Goal: Browse casually: Explore the website without a specific task or goal

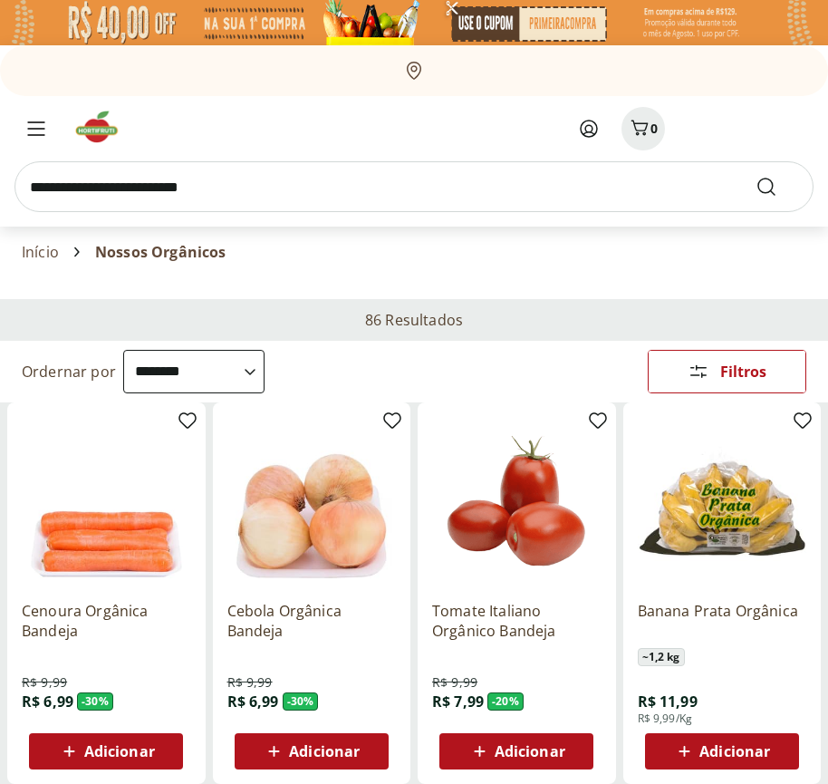
select select "**********"
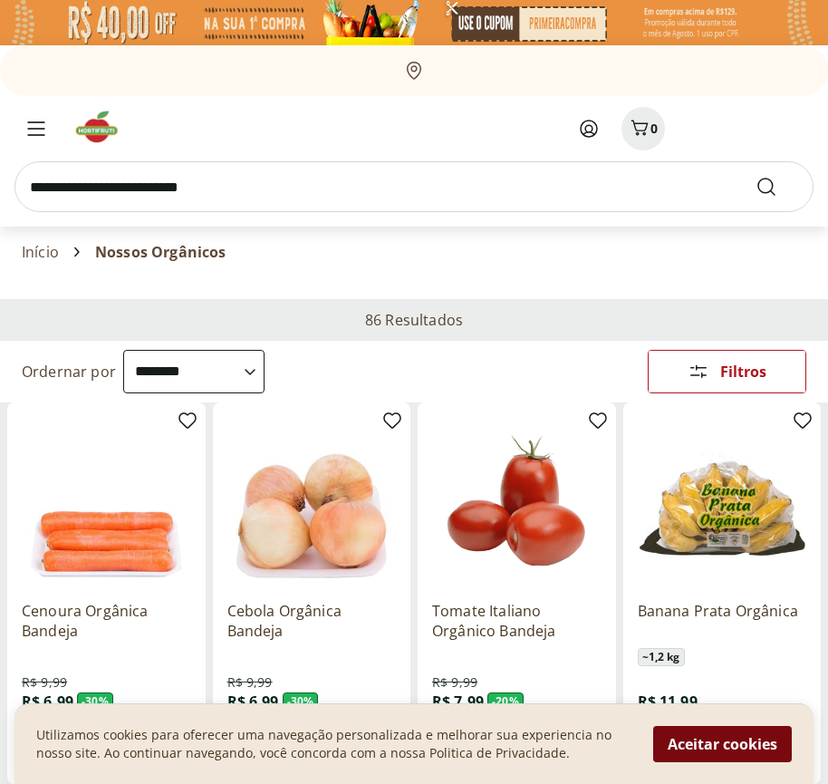
click at [722, 744] on button "Aceitar cookies" at bounding box center [722, 744] width 139 height 36
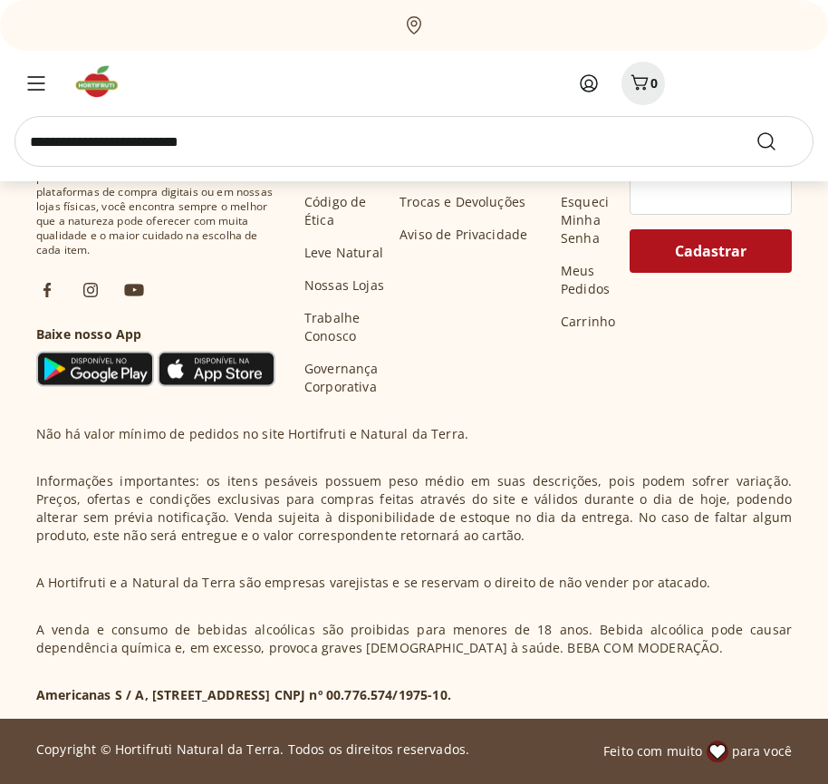
scroll to position [944, 0]
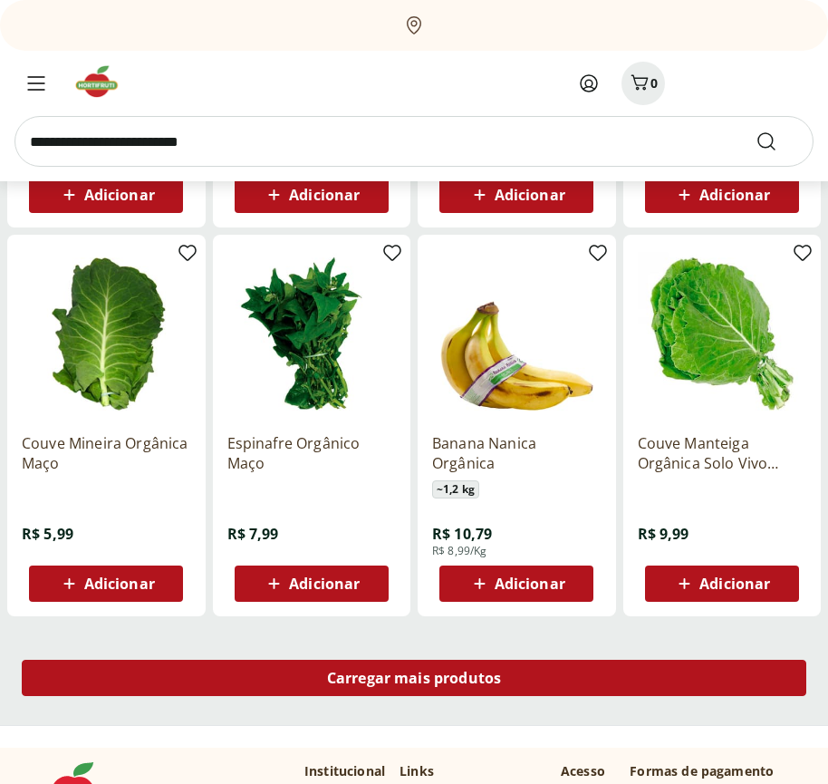
click at [414, 681] on span "Carregar mais produtos" at bounding box center [414, 678] width 175 height 14
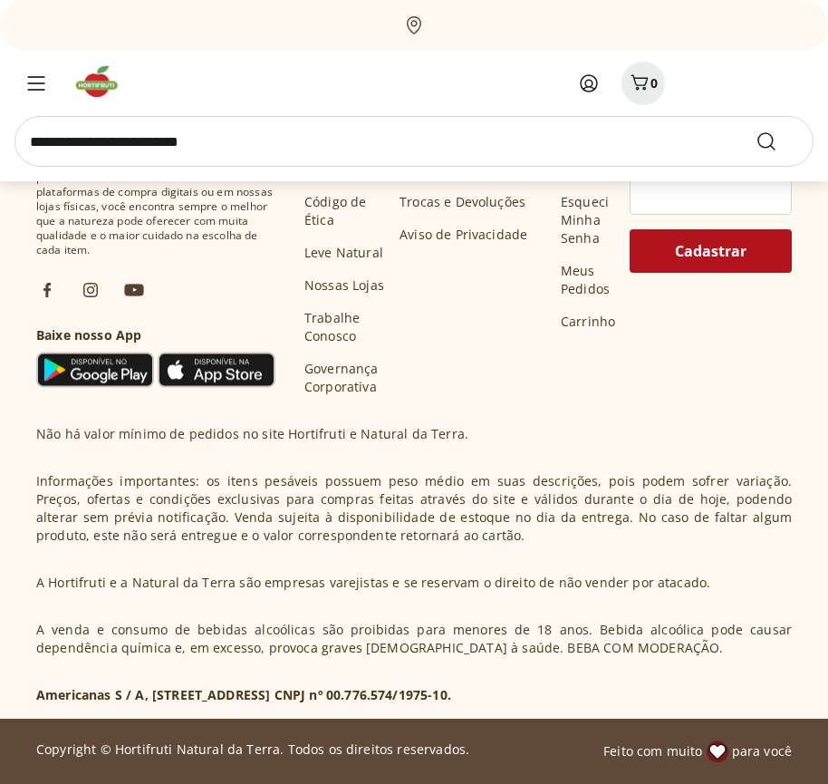
scroll to position [2116, 0]
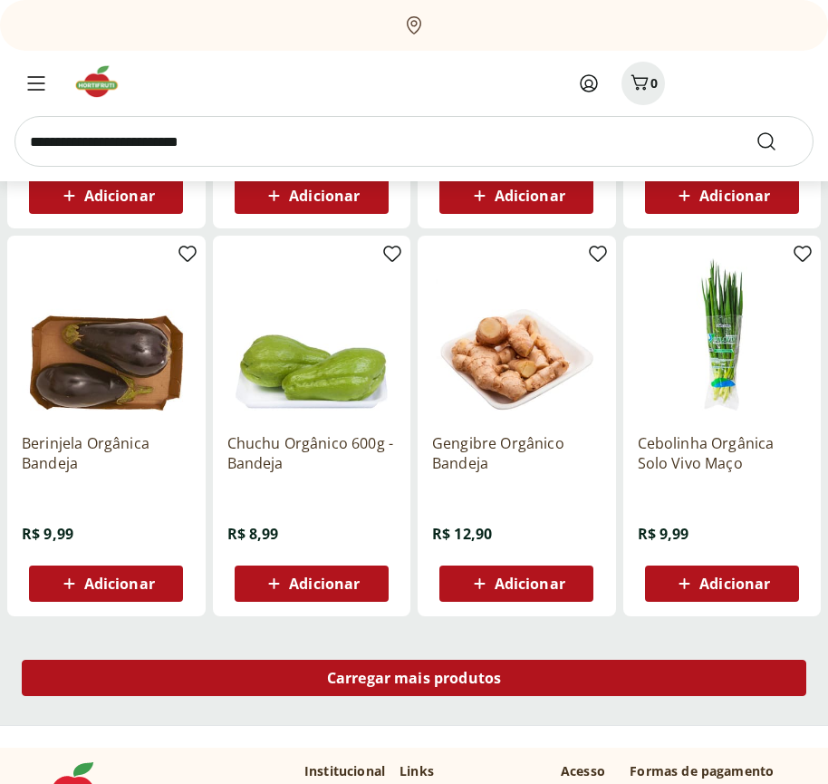
click at [414, 678] on span "Carregar mais produtos" at bounding box center [414, 678] width 175 height 14
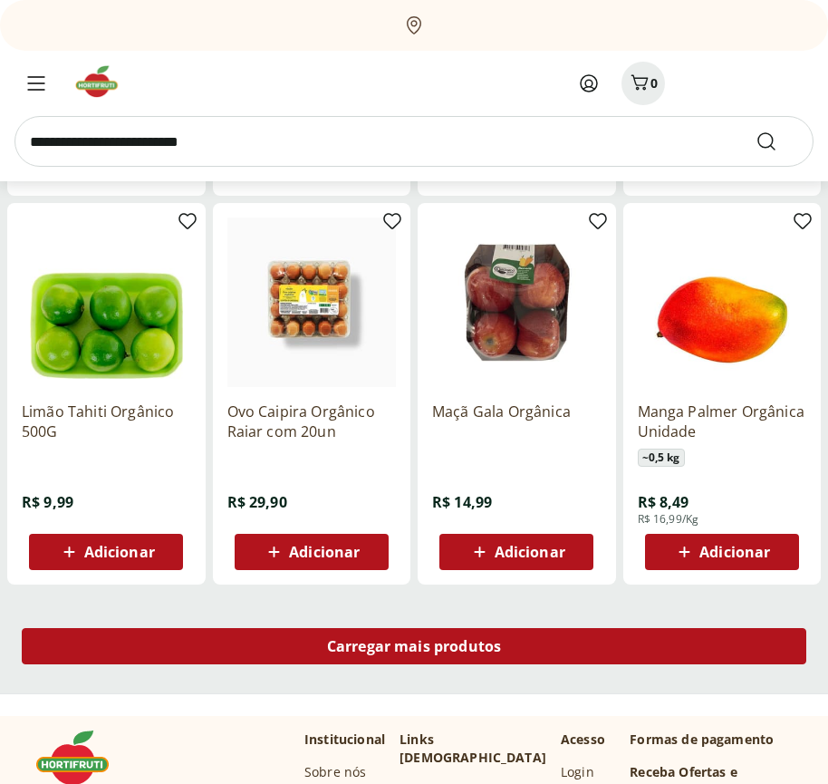
scroll to position [3289, 0]
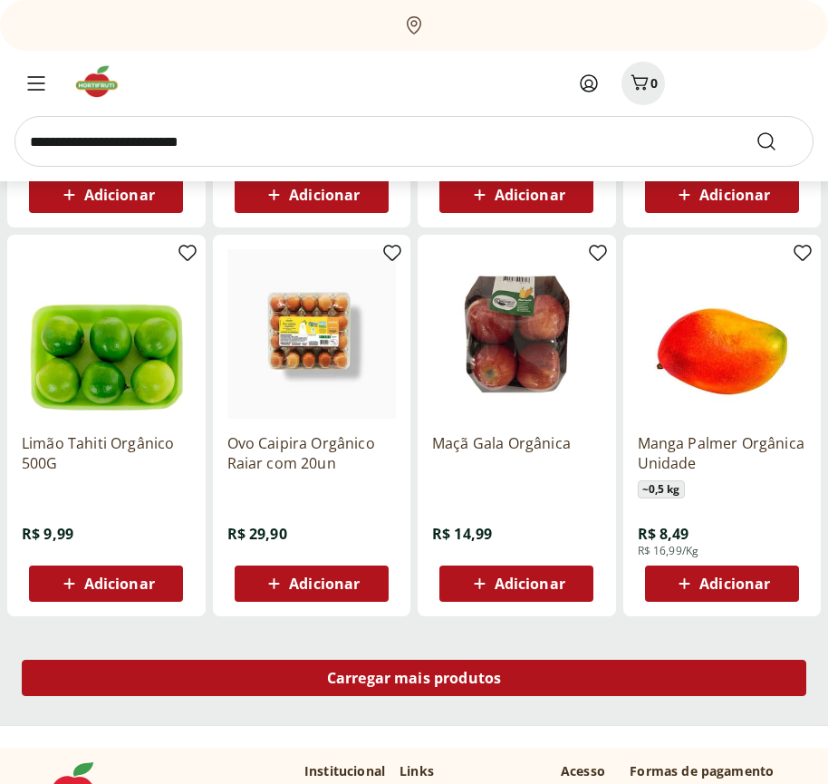
click at [414, 681] on span "Carregar mais produtos" at bounding box center [414, 678] width 175 height 14
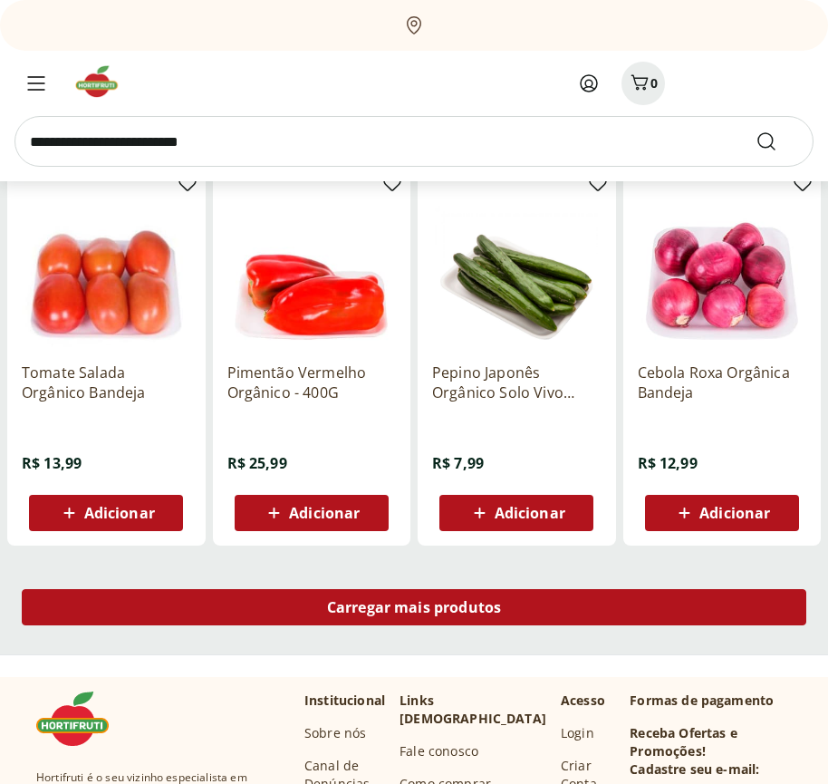
scroll to position [4460, 0]
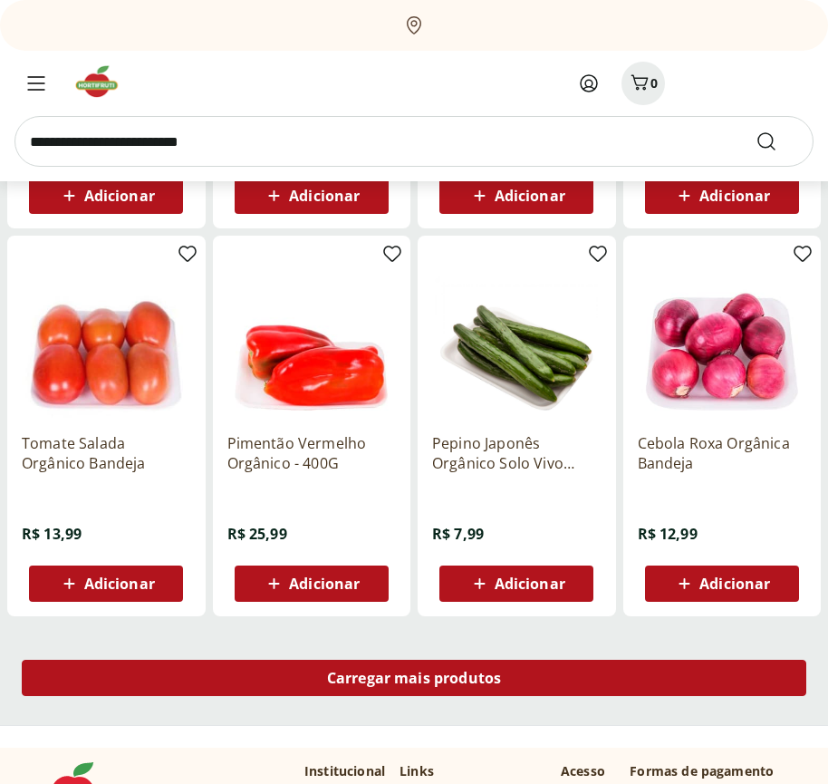
click at [414, 678] on span "Carregar mais produtos" at bounding box center [414, 678] width 175 height 14
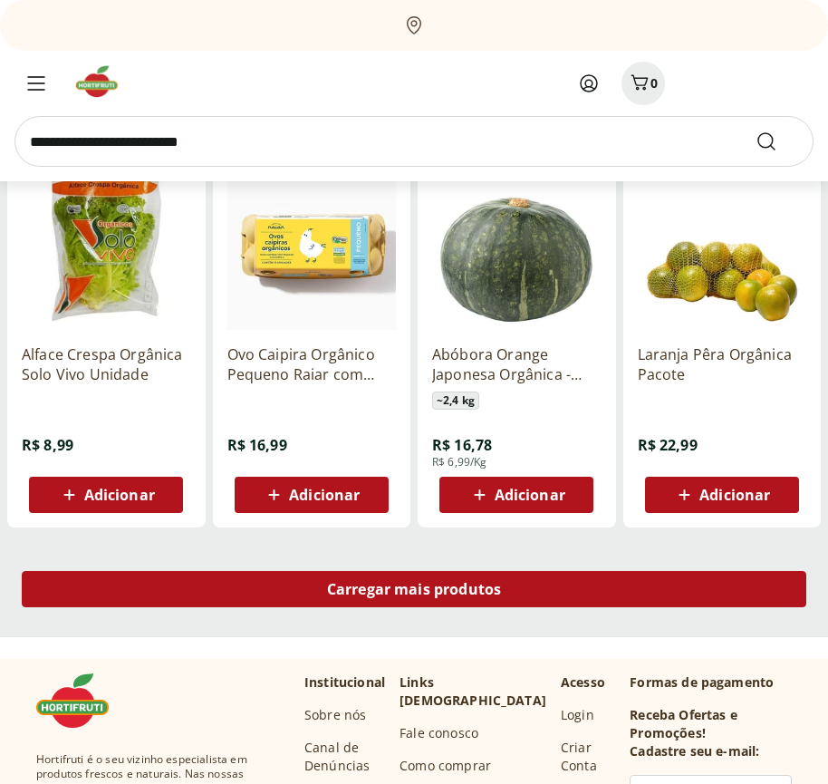
scroll to position [5633, 0]
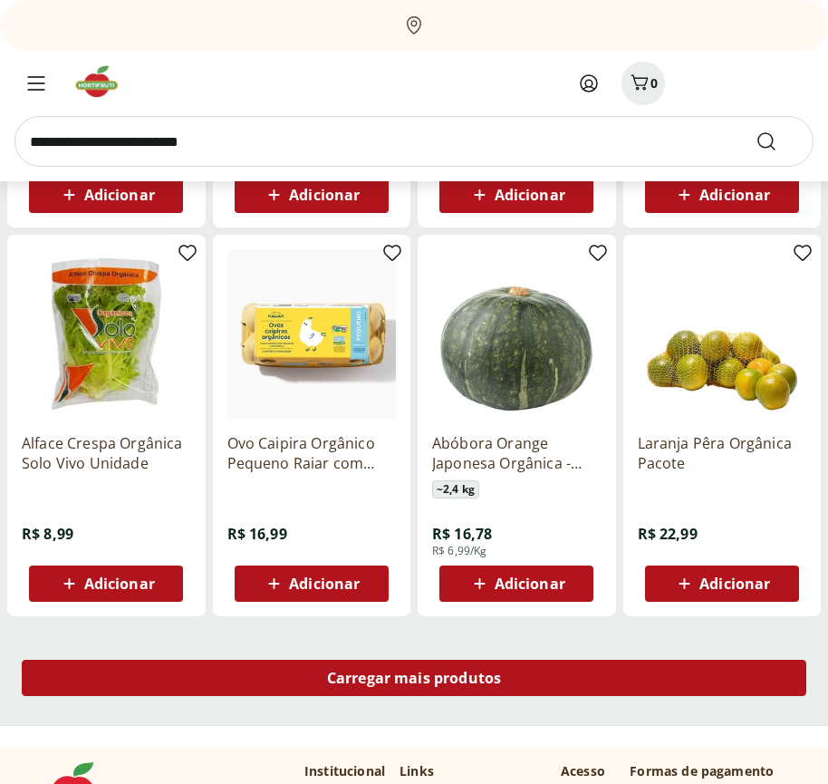
click at [414, 681] on span "Carregar mais produtos" at bounding box center [414, 678] width 175 height 14
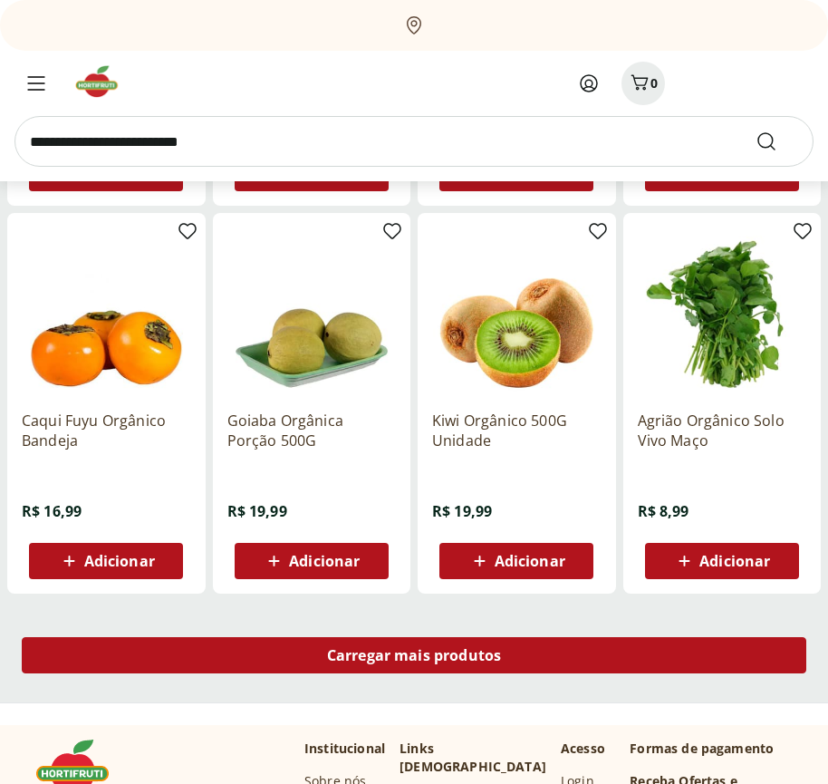
scroll to position [6805, 0]
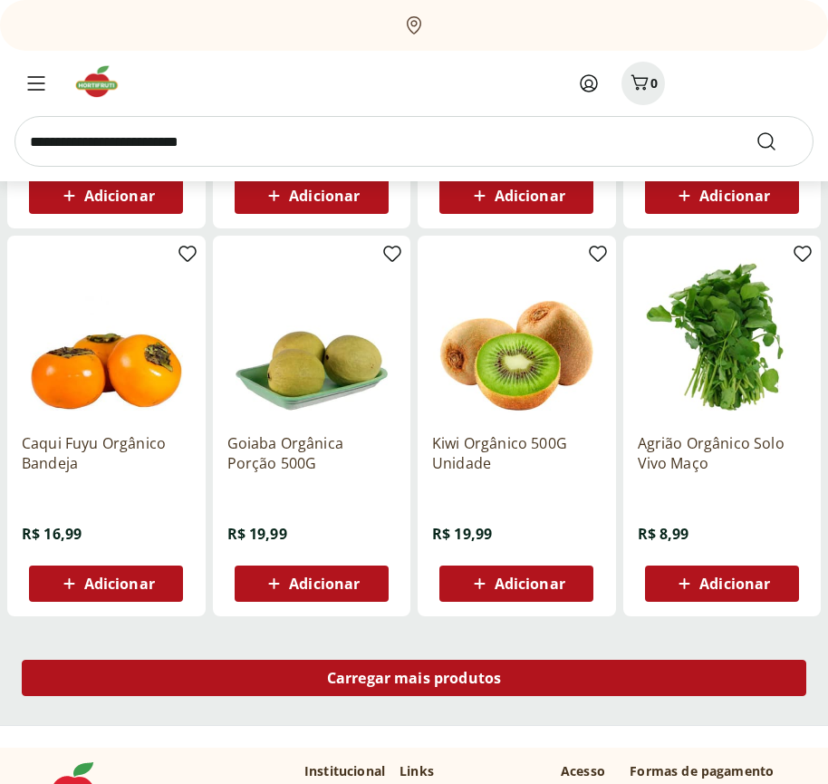
click at [414, 678] on span "Carregar mais produtos" at bounding box center [414, 678] width 175 height 14
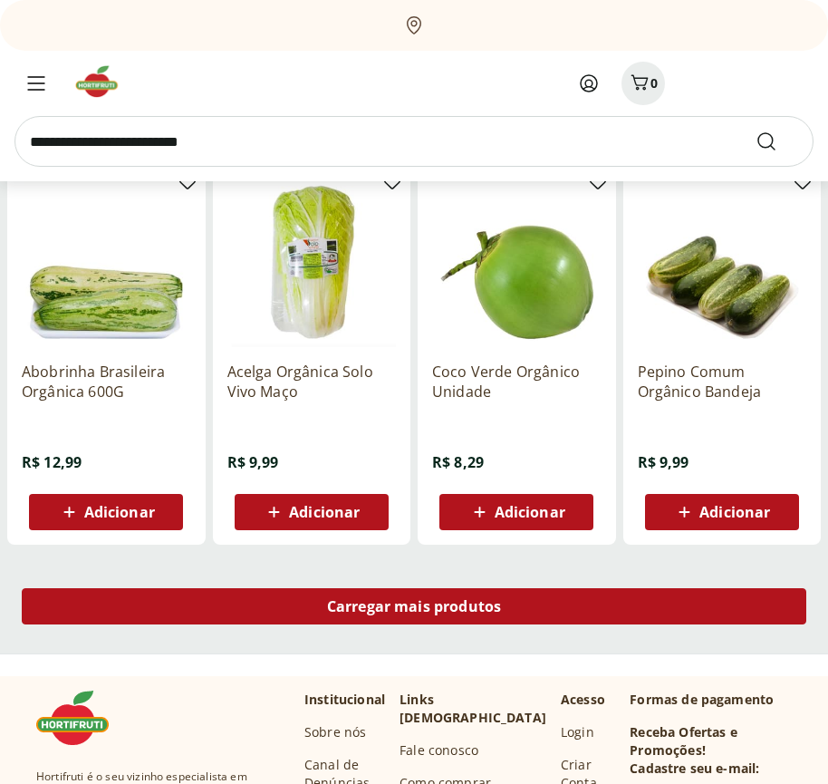
scroll to position [7977, 0]
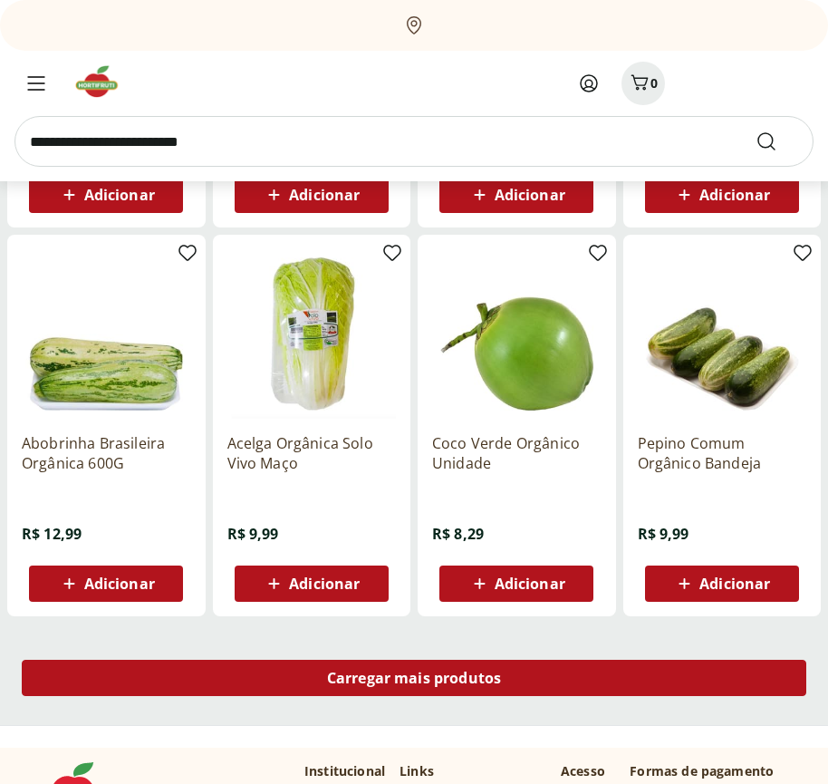
click at [414, 681] on span "Carregar mais produtos" at bounding box center [414, 678] width 175 height 14
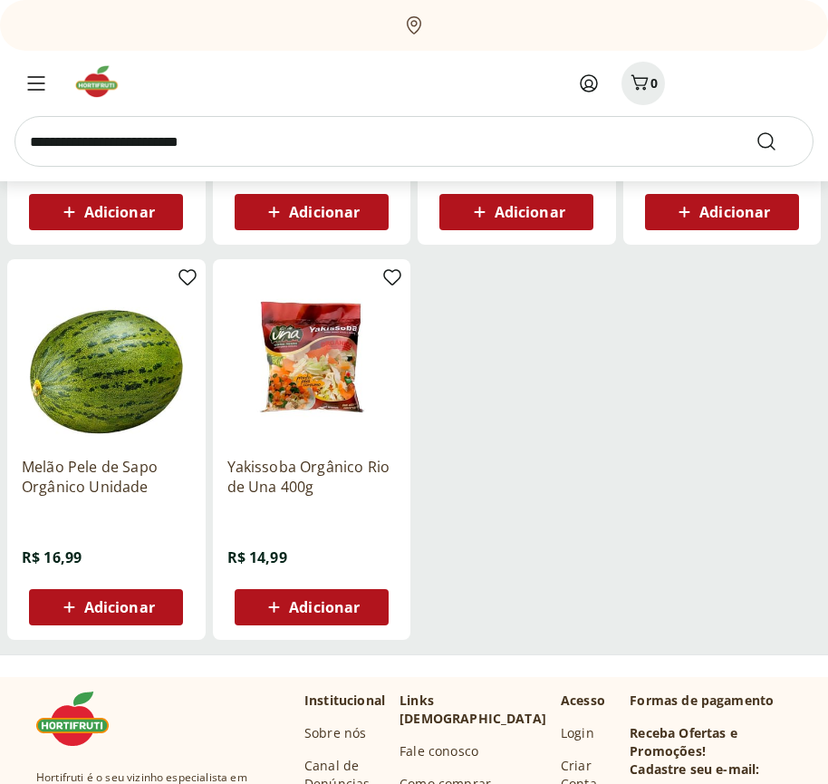
scroll to position [8278, 0]
